Goal: Navigation & Orientation: Find specific page/section

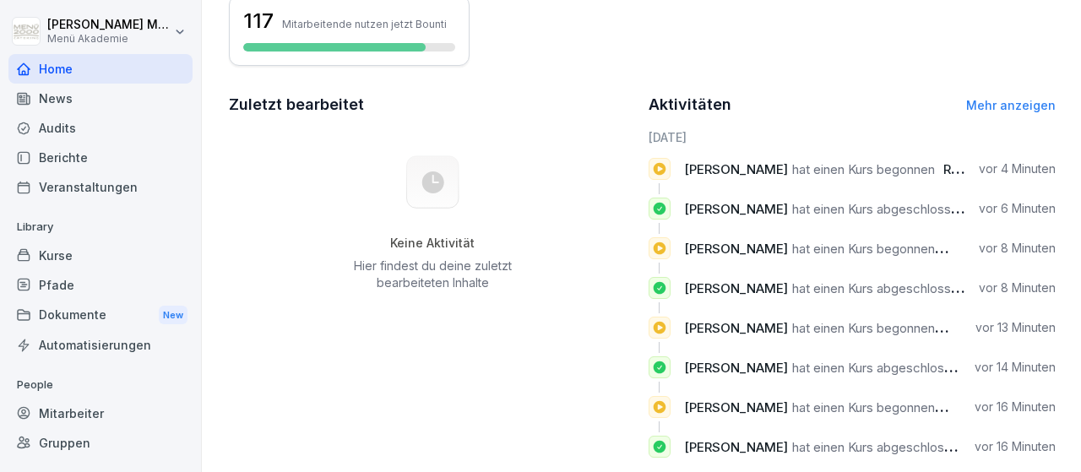
scroll to position [449, 0]
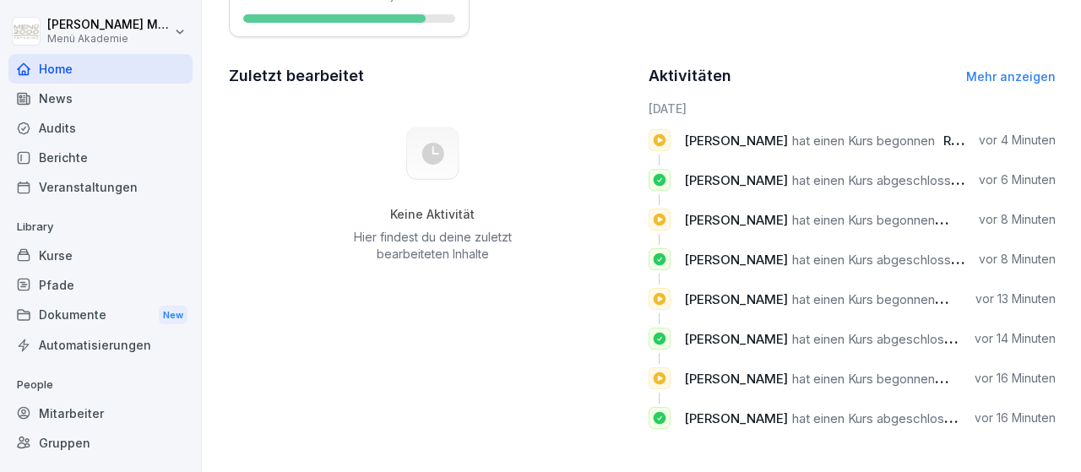
click at [69, 449] on div "Gruppen" at bounding box center [100, 443] width 184 height 30
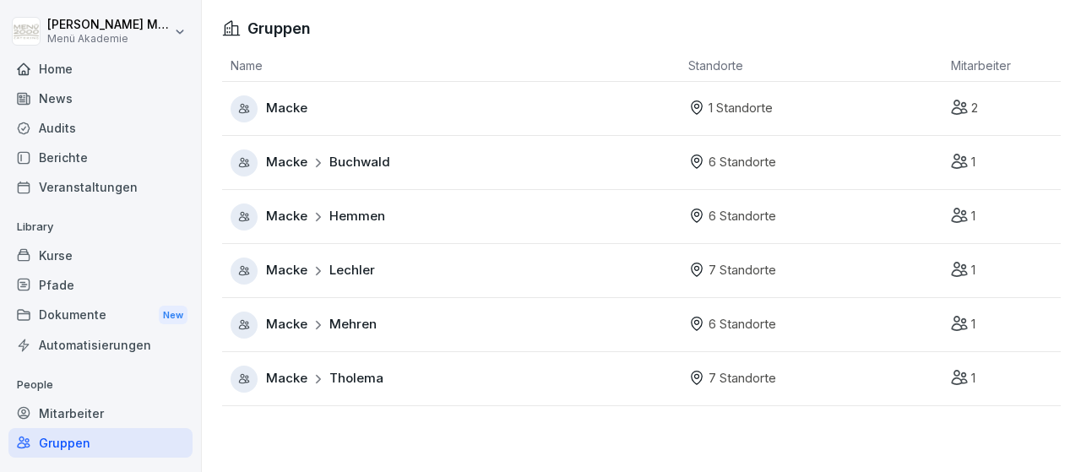
click at [423, 161] on div "Macke Buchwald" at bounding box center [455, 163] width 449 height 27
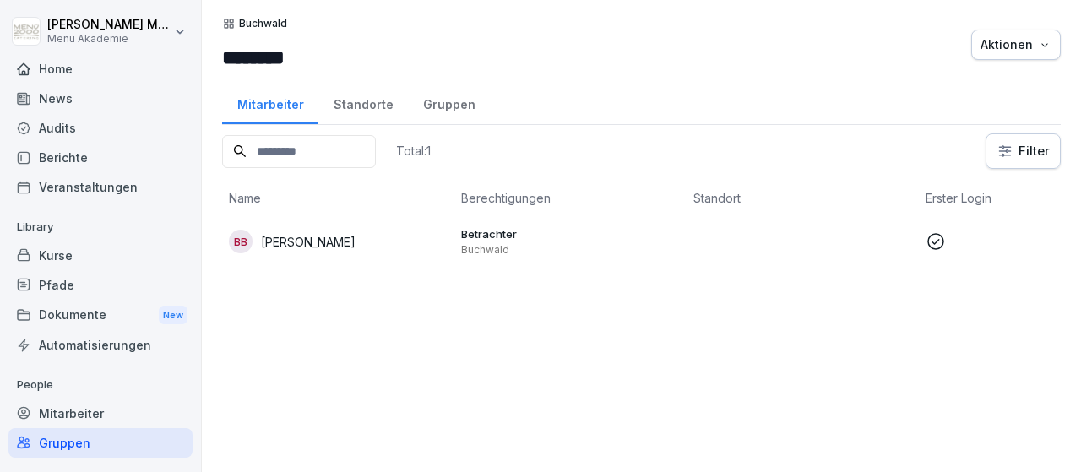
click at [362, 98] on div "Standorte" at bounding box center [363, 102] width 90 height 43
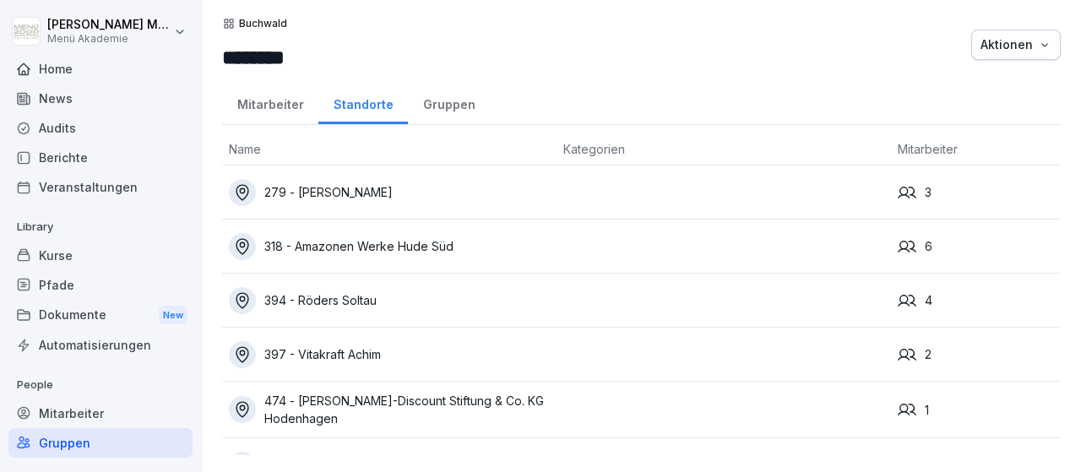
click at [329, 187] on div "279 - [PERSON_NAME]" at bounding box center [389, 192] width 321 height 27
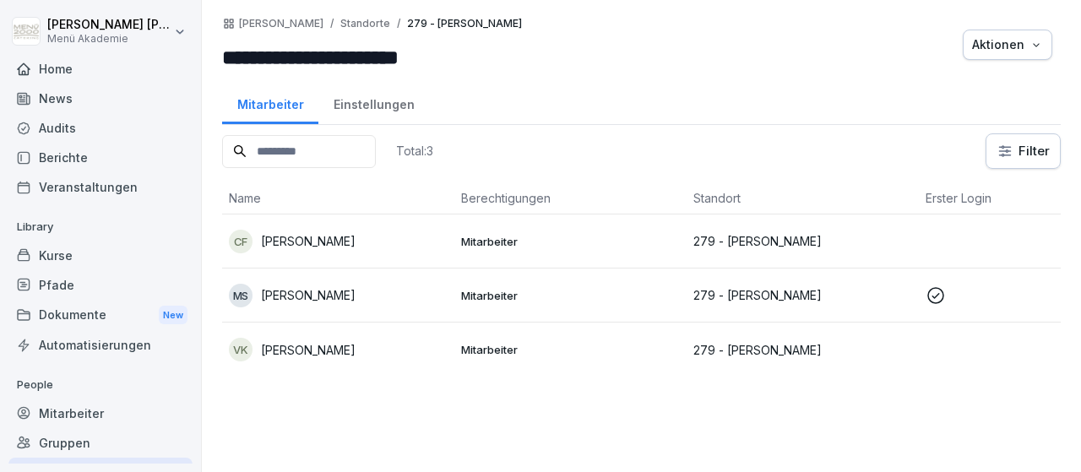
click at [805, 303] on td "279 - [PERSON_NAME]" at bounding box center [803, 296] width 232 height 54
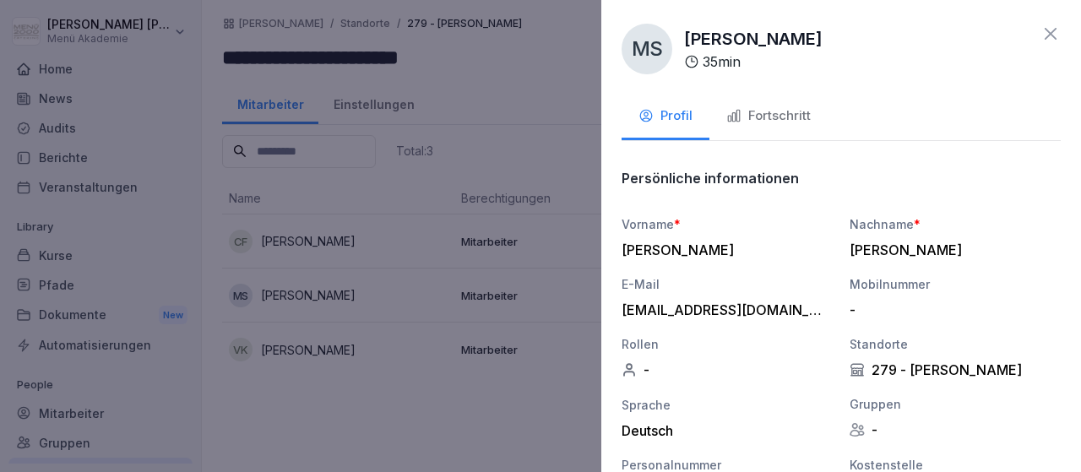
click at [1048, 33] on icon at bounding box center [1051, 34] width 20 height 20
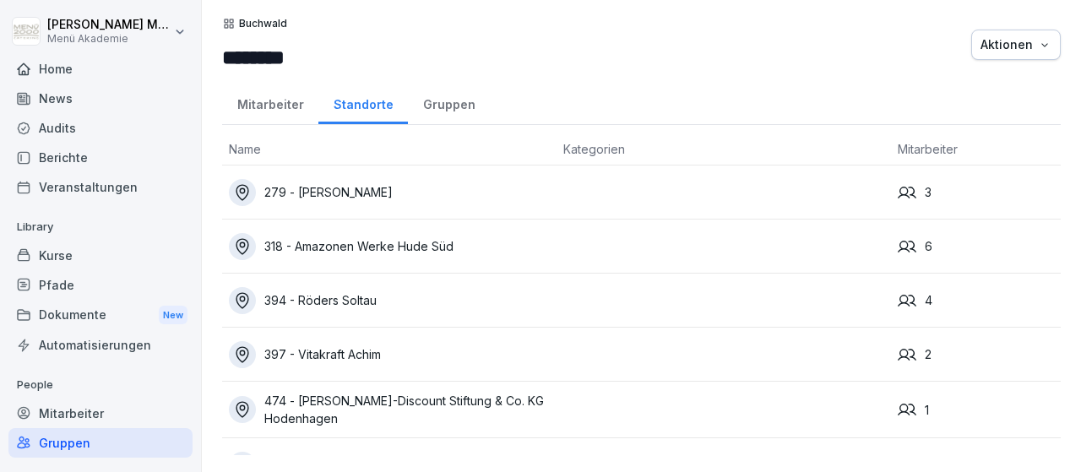
click at [393, 249] on div "318 - Amazonen Werke Hude Süd" at bounding box center [389, 246] width 321 height 27
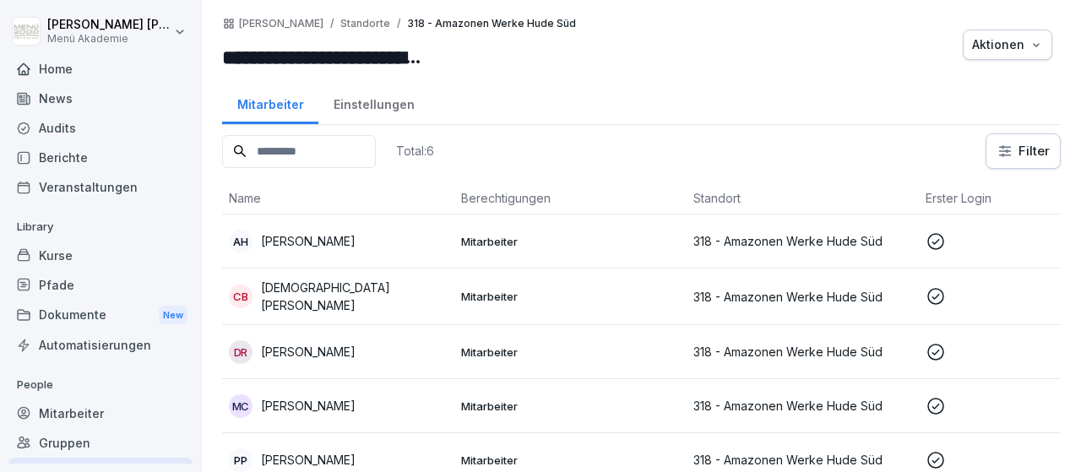
click at [317, 238] on p "Anja Hagstedt" at bounding box center [308, 241] width 95 height 18
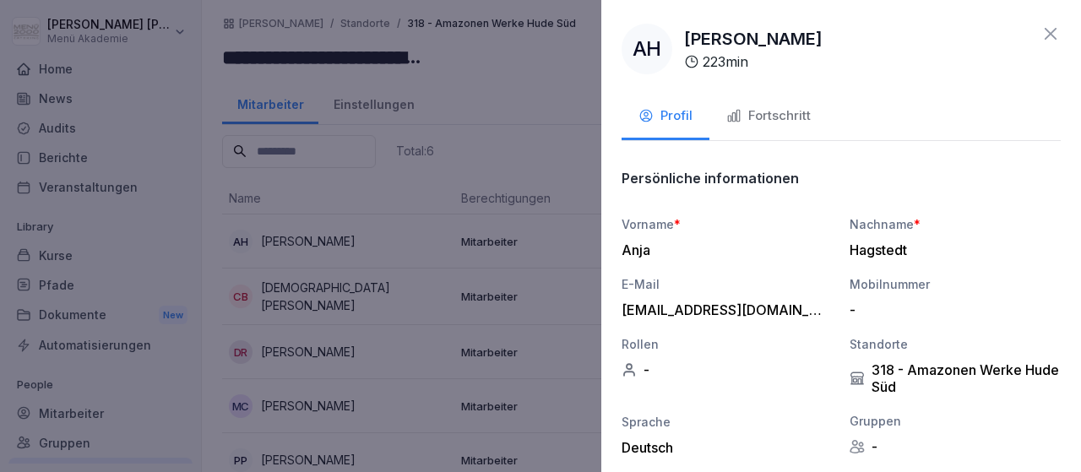
click at [1052, 35] on icon at bounding box center [1051, 34] width 12 height 12
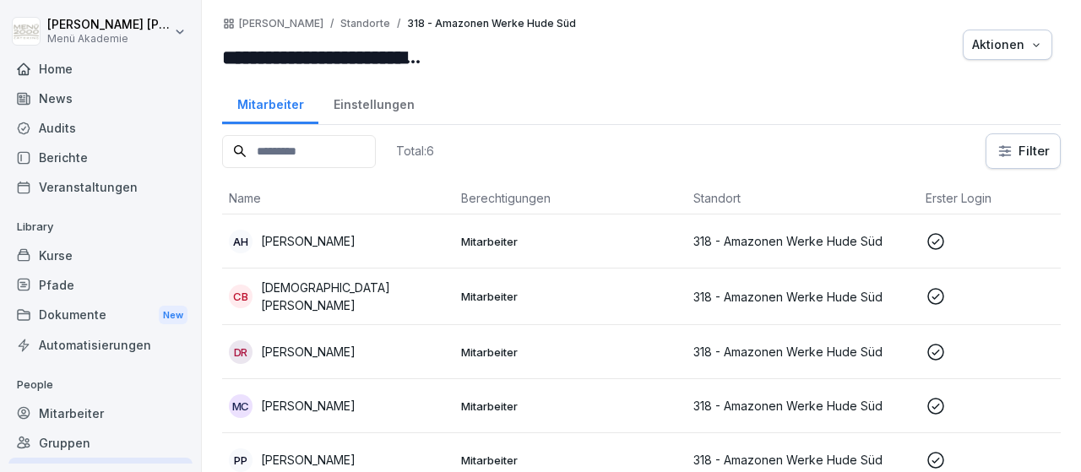
click at [322, 286] on p "Christian Brake" at bounding box center [354, 296] width 187 height 35
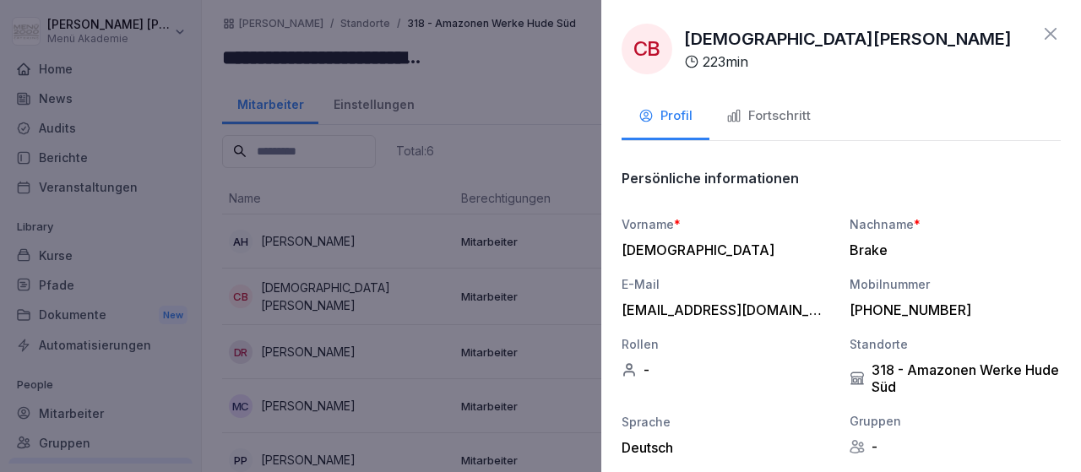
click at [1053, 33] on icon at bounding box center [1051, 34] width 20 height 20
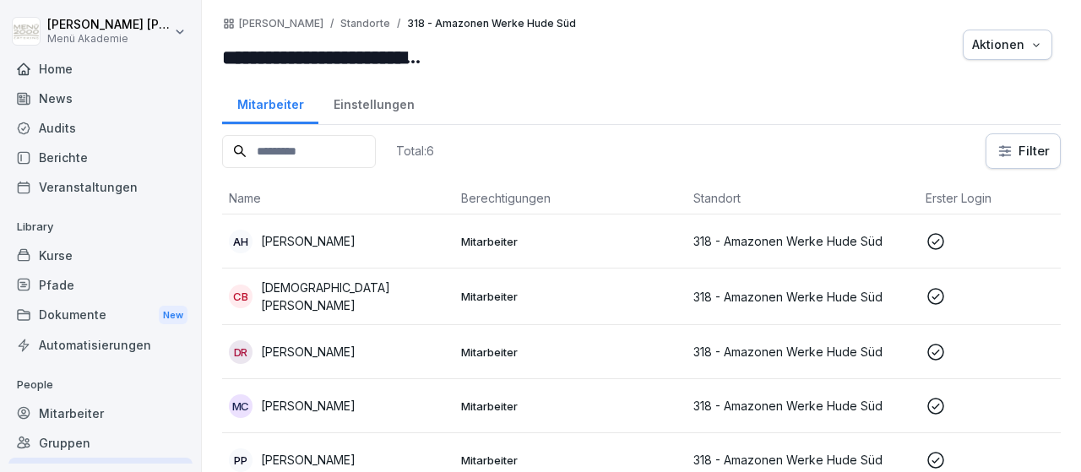
click at [292, 347] on p "Doris Ramke" at bounding box center [308, 352] width 95 height 18
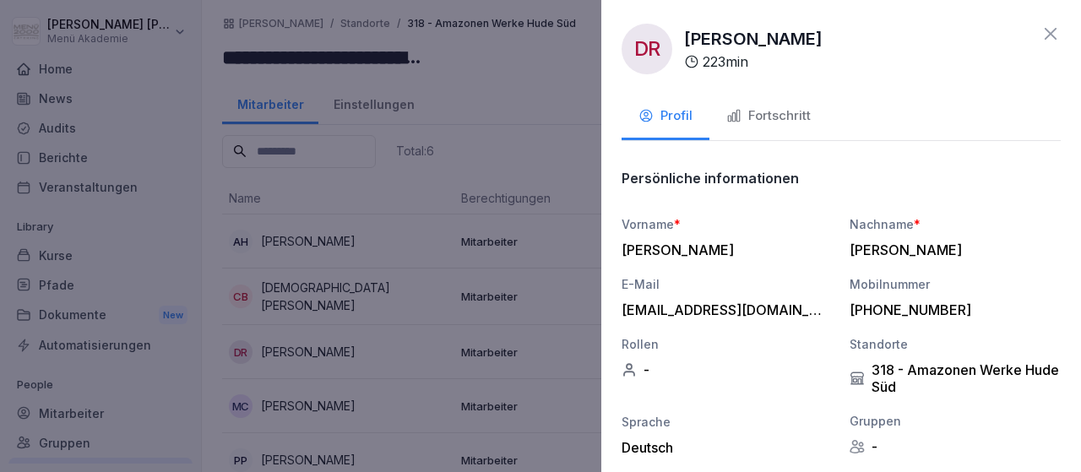
click at [1042, 36] on icon at bounding box center [1051, 34] width 20 height 20
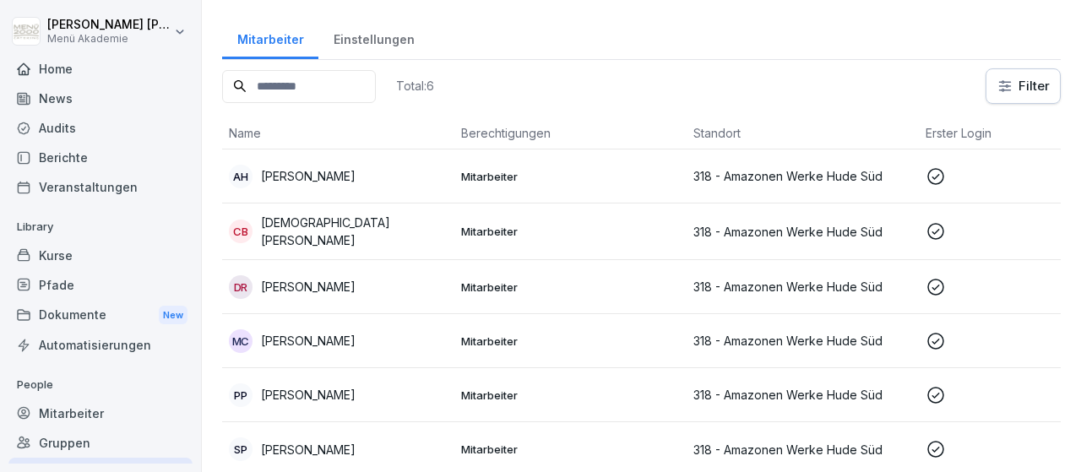
click at [317, 329] on div "MC Maren Cordes" at bounding box center [338, 341] width 219 height 24
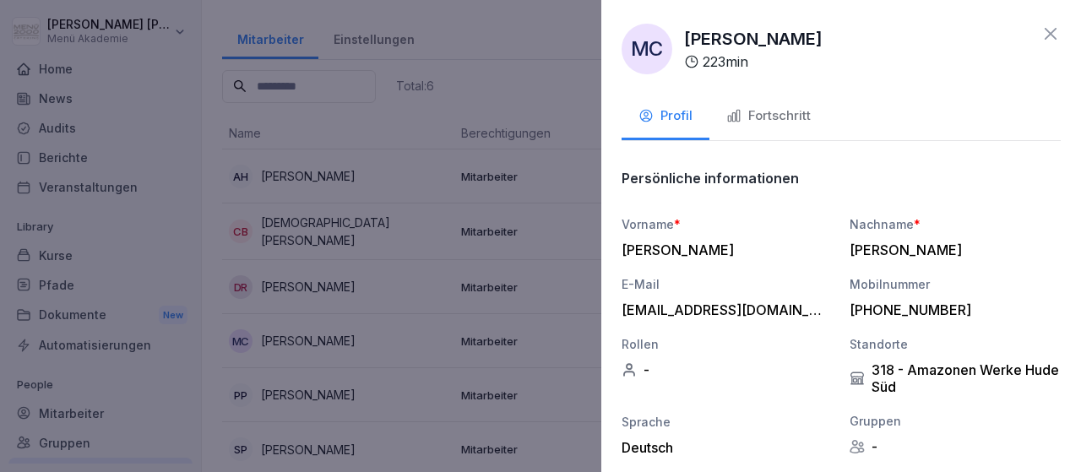
click at [288, 383] on div at bounding box center [540, 236] width 1081 height 472
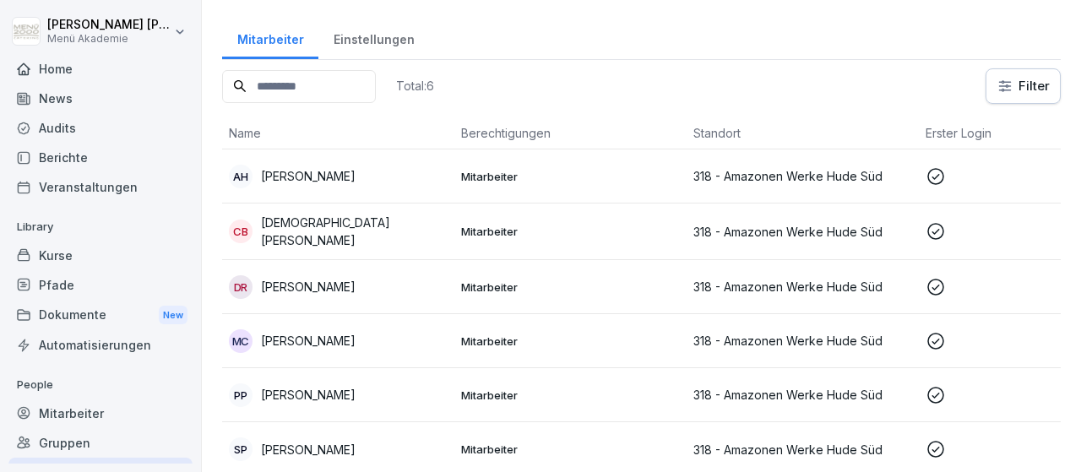
click at [290, 388] on p "Paulina Pleszka" at bounding box center [308, 395] width 95 height 18
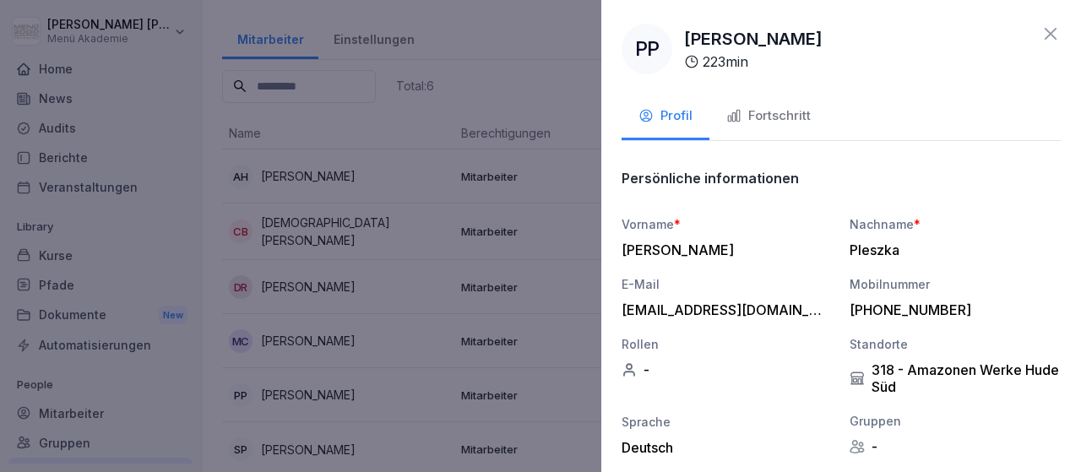
click at [286, 440] on div at bounding box center [540, 236] width 1081 height 472
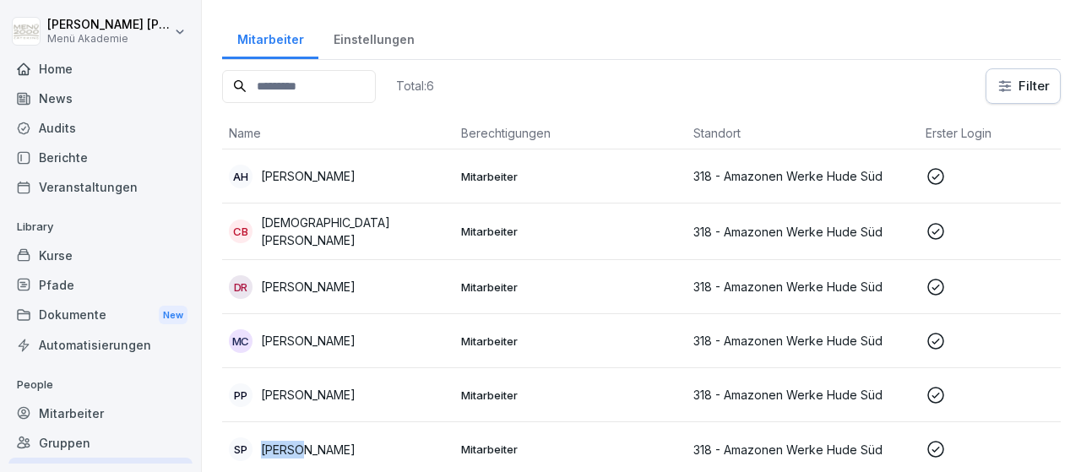
click at [286, 441] on p "Safie Pachedzhieva" at bounding box center [308, 450] width 95 height 18
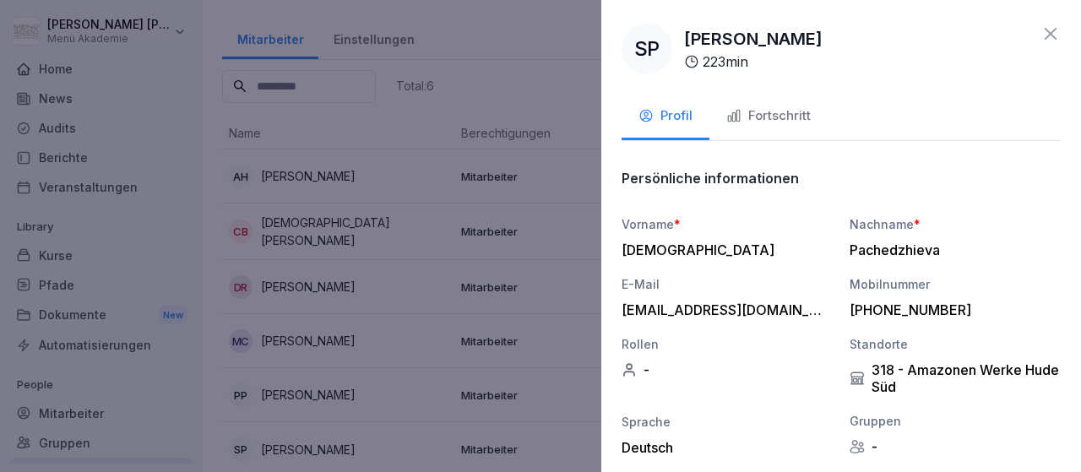
click at [1058, 31] on icon at bounding box center [1051, 34] width 20 height 20
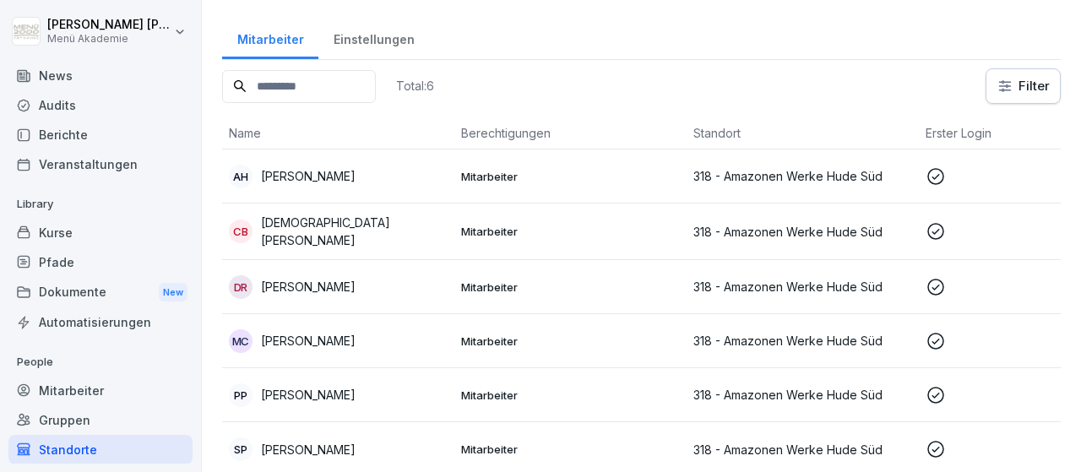
scroll to position [99, 0]
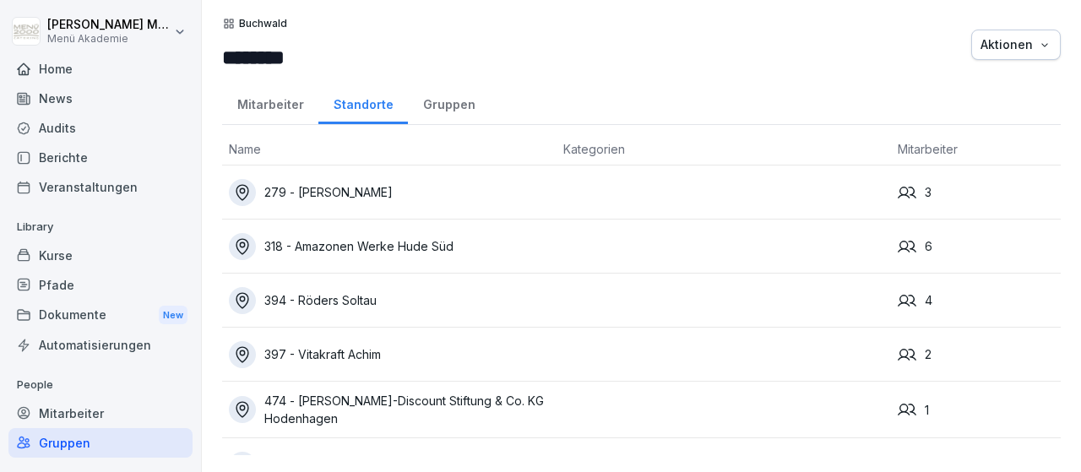
scroll to position [35, 0]
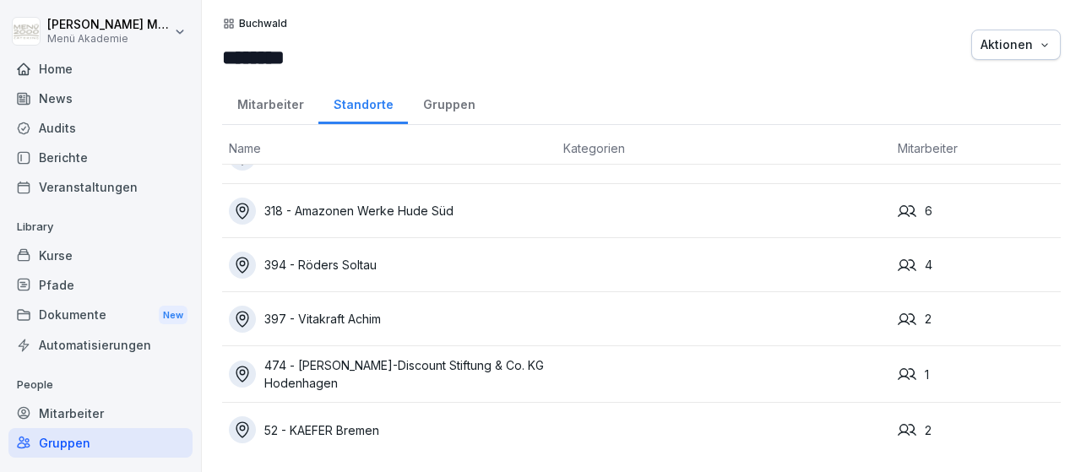
click at [324, 268] on div "394 - Röders Soltau" at bounding box center [389, 265] width 321 height 27
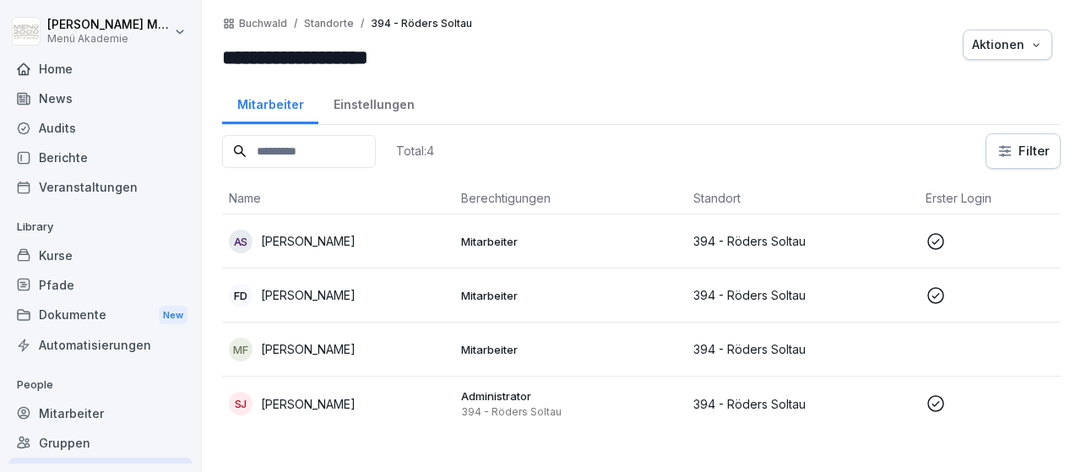
click at [288, 242] on p "Anja Sylvester" at bounding box center [308, 241] width 95 height 18
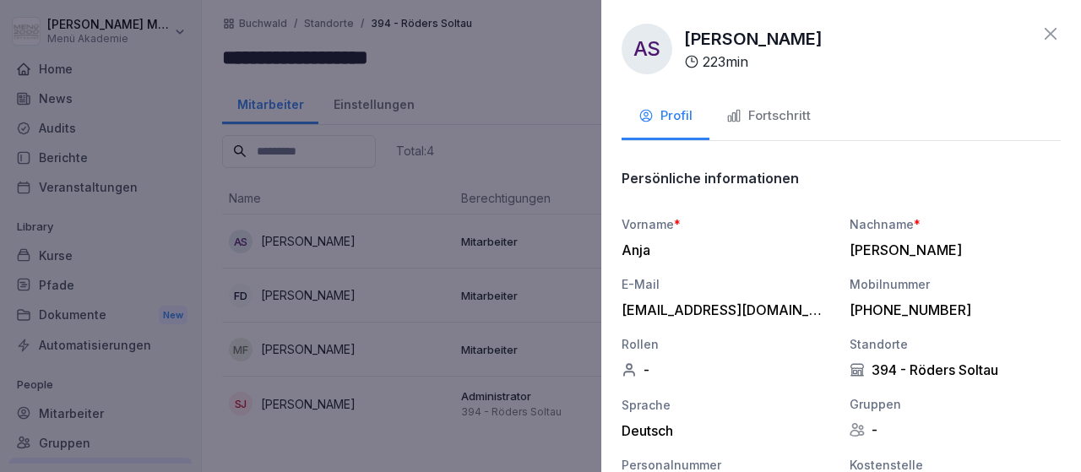
click at [1052, 30] on icon at bounding box center [1051, 34] width 20 height 20
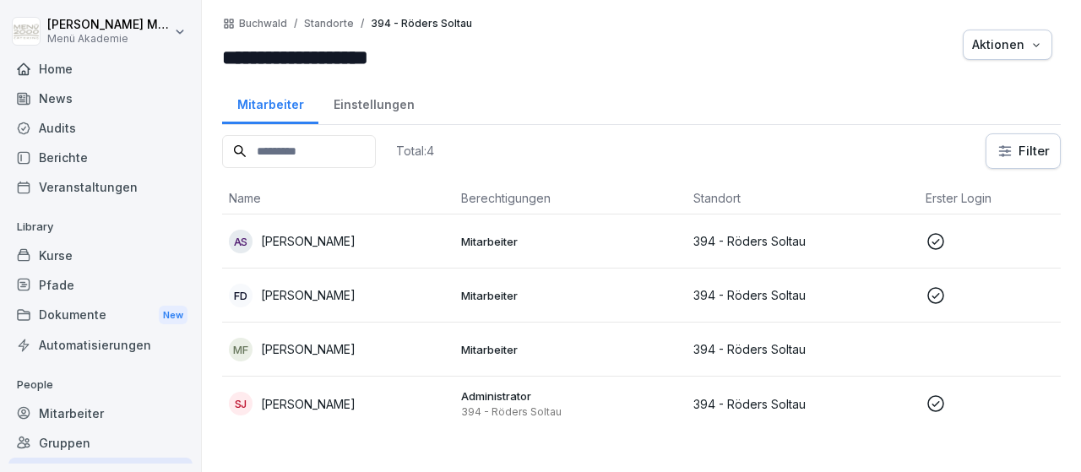
click at [322, 299] on p "Finka Dabovic" at bounding box center [308, 295] width 95 height 18
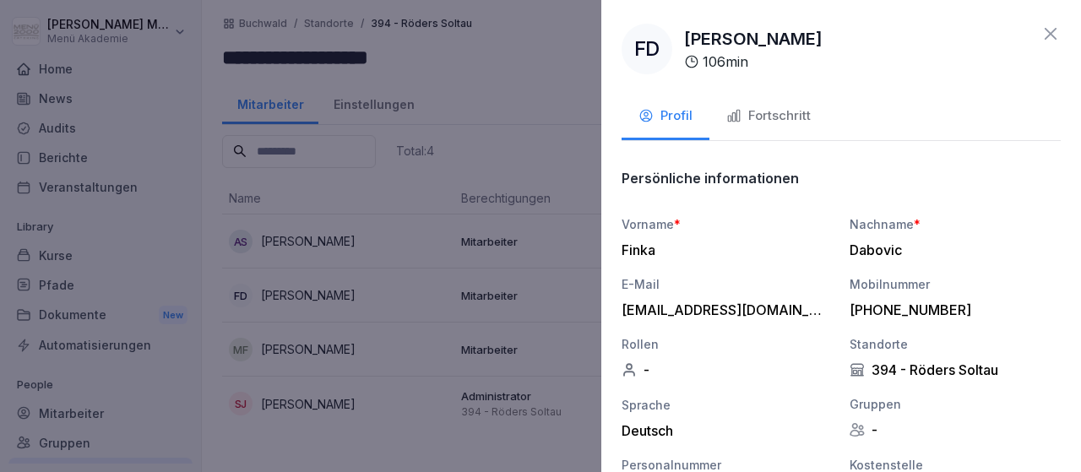
click at [1048, 29] on icon at bounding box center [1051, 34] width 20 height 20
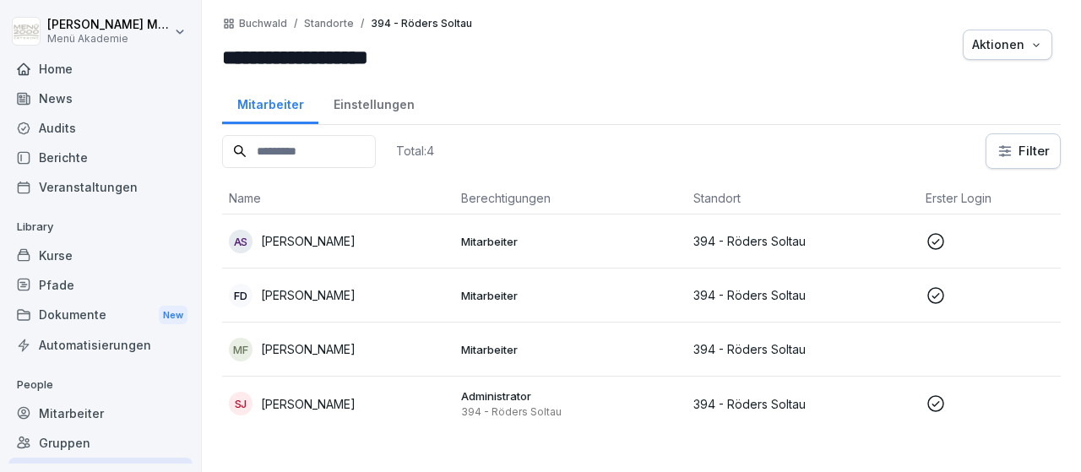
click at [291, 345] on p "Melanie Frye" at bounding box center [308, 349] width 95 height 18
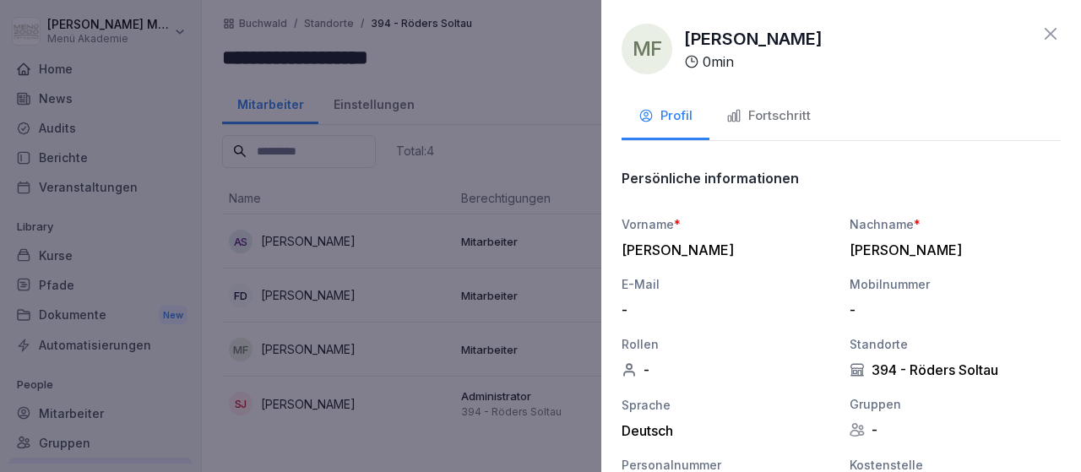
click at [1055, 29] on icon at bounding box center [1051, 34] width 12 height 12
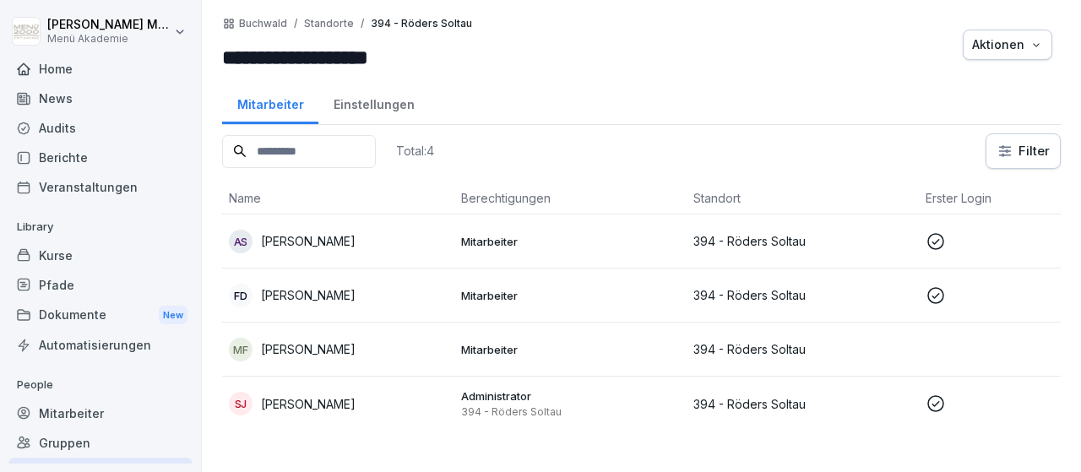
click at [296, 398] on p "Sebastian Jaschina" at bounding box center [308, 404] width 95 height 18
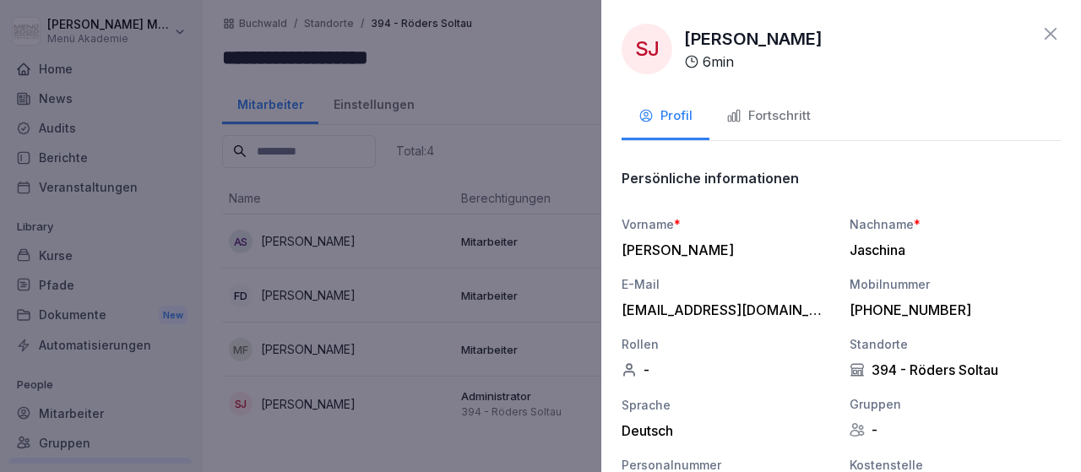
click at [1053, 35] on icon at bounding box center [1051, 34] width 20 height 20
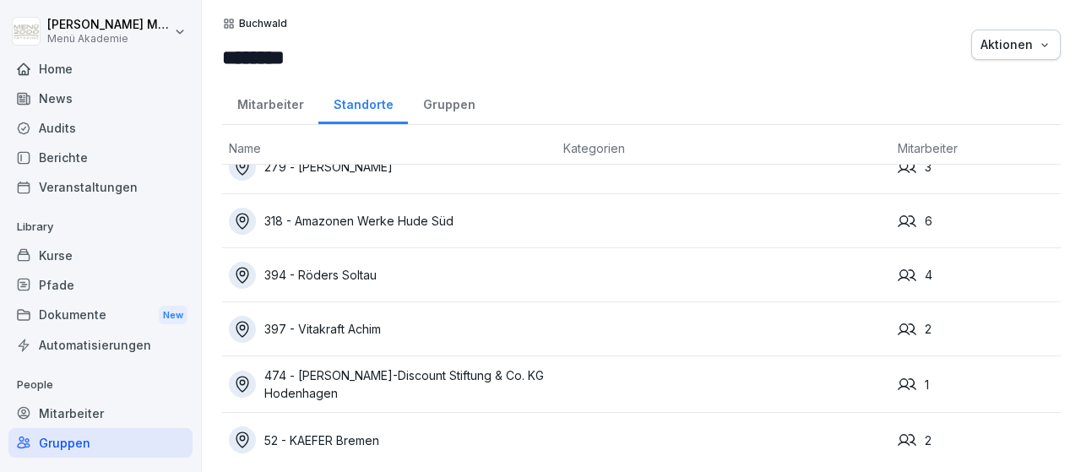
scroll to position [35, 0]
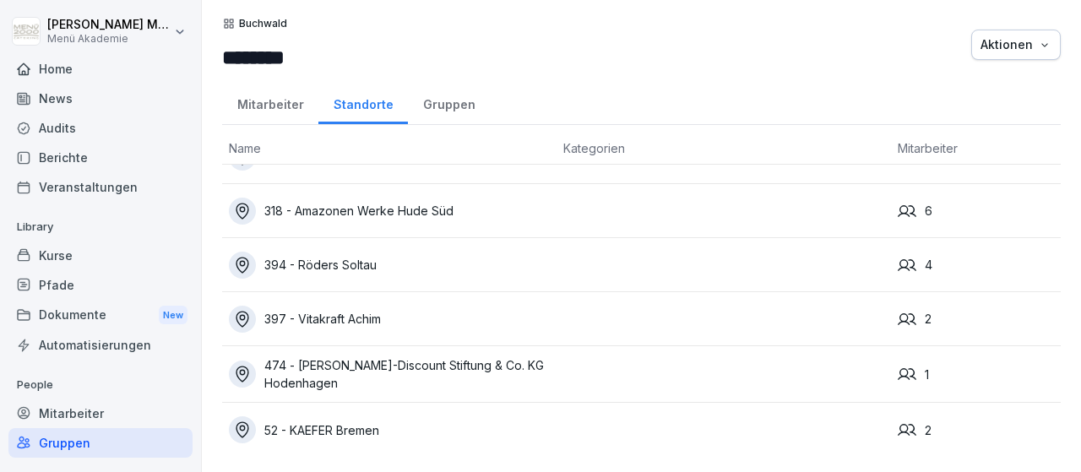
click at [313, 318] on div "397 - Vitakraft Achim" at bounding box center [389, 319] width 321 height 27
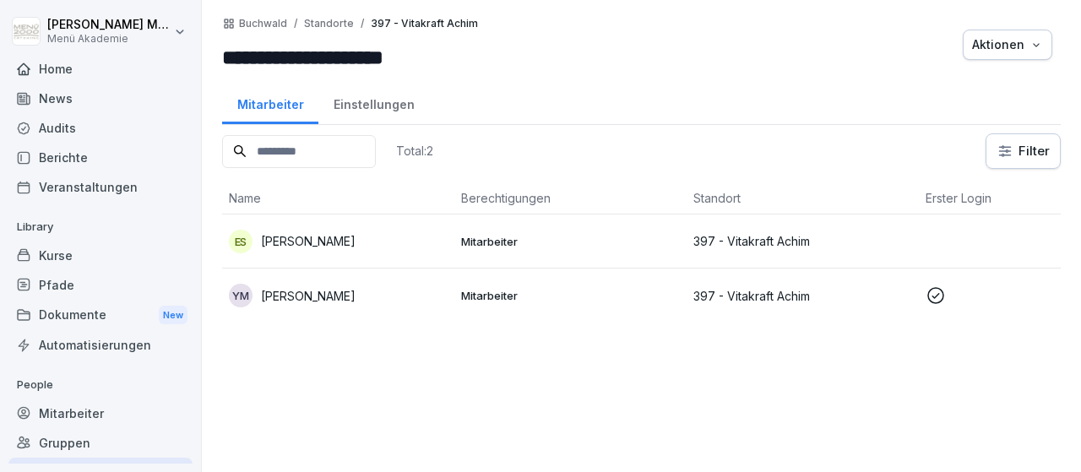
click at [308, 232] on p "[PERSON_NAME]" at bounding box center [308, 241] width 95 height 18
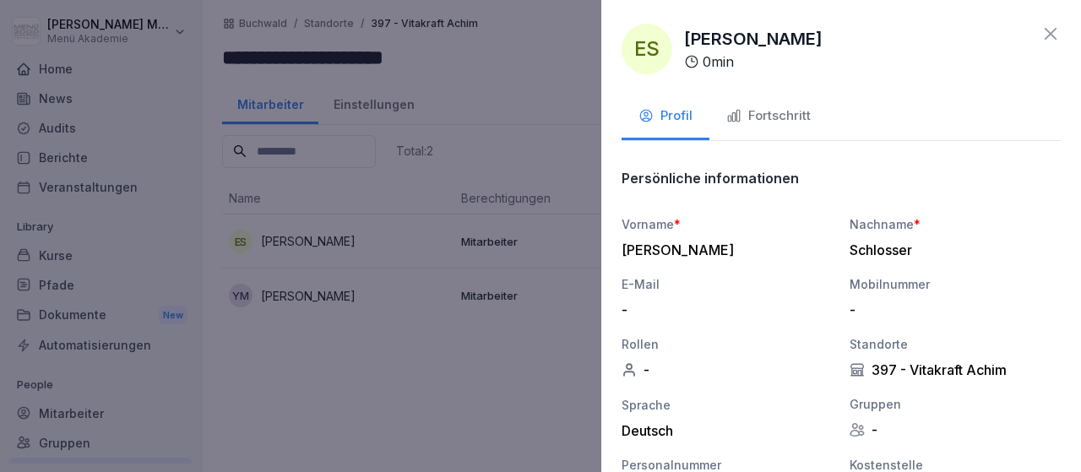
click at [1049, 28] on icon at bounding box center [1051, 34] width 20 height 20
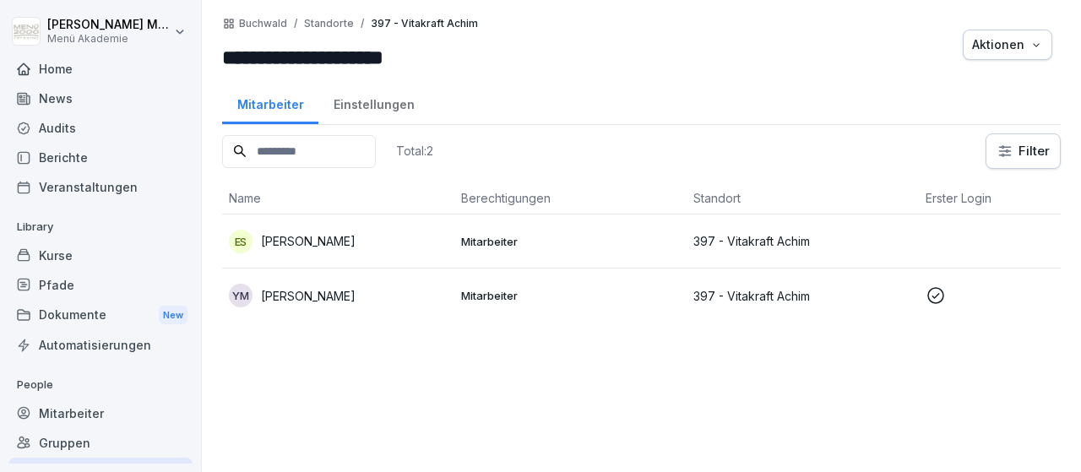
click at [322, 298] on p "[PERSON_NAME]" at bounding box center [308, 296] width 95 height 18
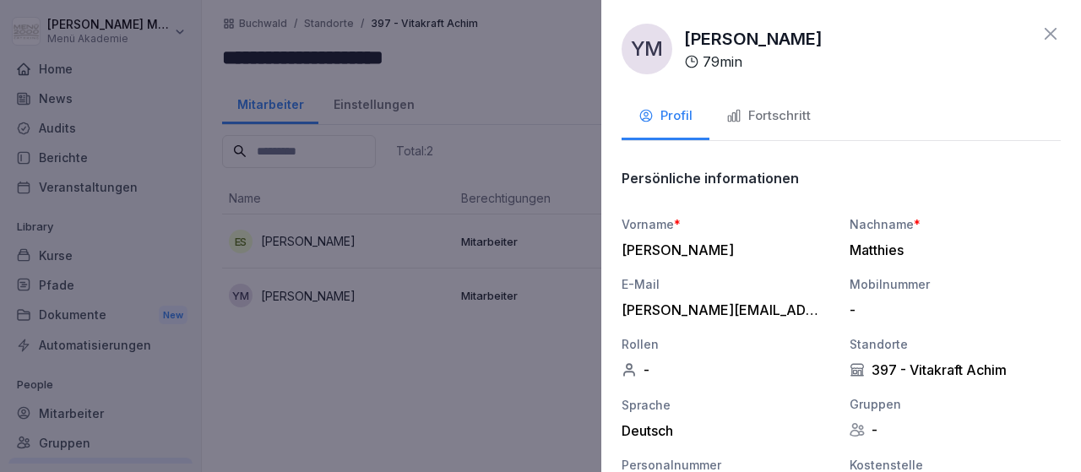
click at [1045, 36] on icon at bounding box center [1051, 34] width 20 height 20
